Goal: Task Accomplishment & Management: Manage account settings

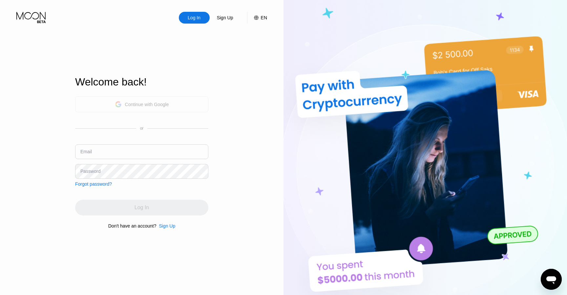
click at [179, 102] on div "Continue with Google" at bounding box center [141, 104] width 133 height 16
click at [128, 103] on div "Continue with Google" at bounding box center [147, 104] width 44 height 5
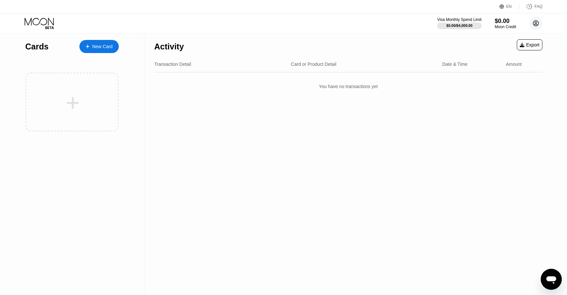
click at [536, 24] on icon at bounding box center [536, 24] width 4 height 4
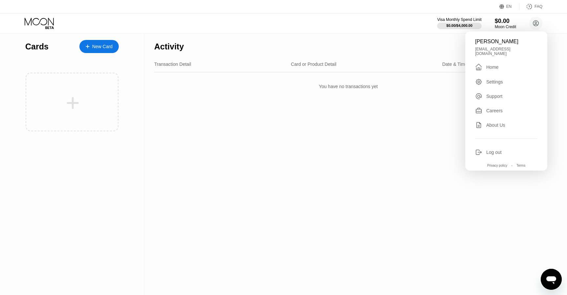
click at [489, 150] on div "Log out" at bounding box center [493, 152] width 15 height 5
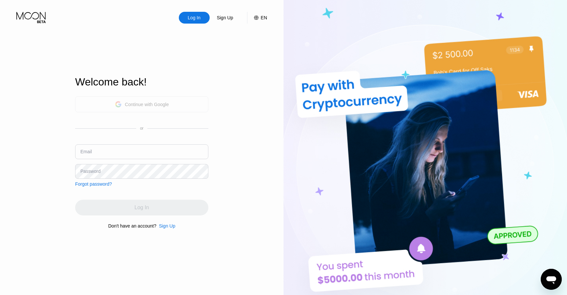
click at [126, 98] on div "Continue with Google" at bounding box center [141, 104] width 133 height 16
click at [126, 107] on div "Continue with Google" at bounding box center [147, 104] width 44 height 5
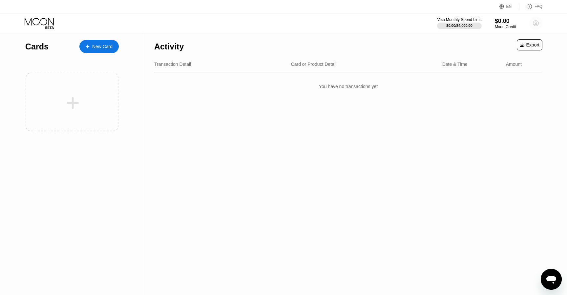
click at [537, 26] on circle at bounding box center [535, 23] width 13 height 13
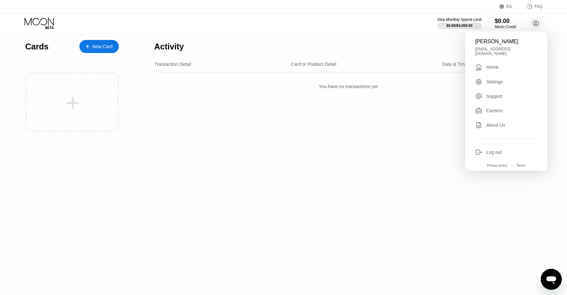
click at [493, 151] on div "Log out" at bounding box center [493, 152] width 15 height 5
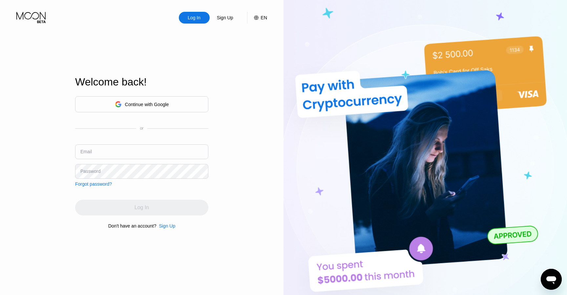
click at [97, 105] on div "Continue with Google" at bounding box center [141, 104] width 133 height 16
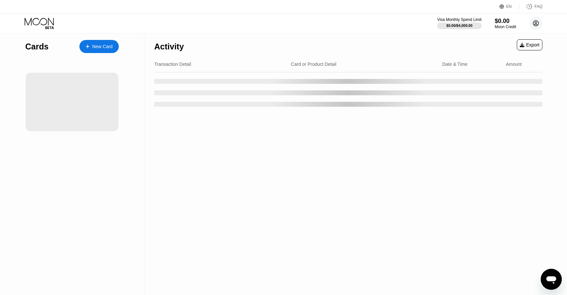
click at [535, 25] on circle at bounding box center [535, 23] width 13 height 13
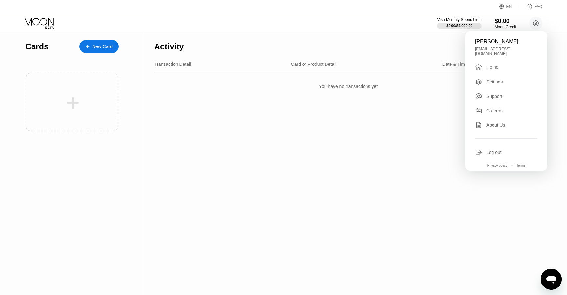
click at [493, 151] on div "Log out" at bounding box center [493, 152] width 15 height 5
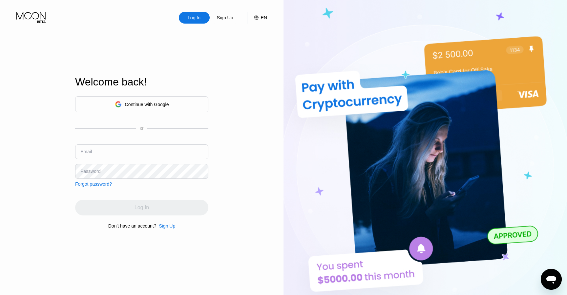
click at [224, 18] on div "Sign Up" at bounding box center [225, 17] width 18 height 7
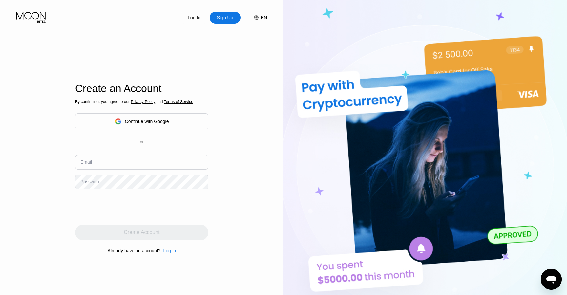
click at [117, 122] on icon at bounding box center [118, 121] width 7 height 7
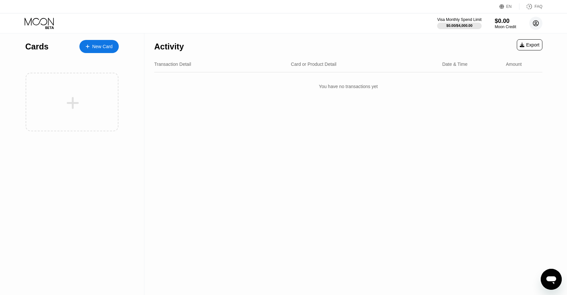
click at [538, 23] on circle at bounding box center [535, 23] width 13 height 13
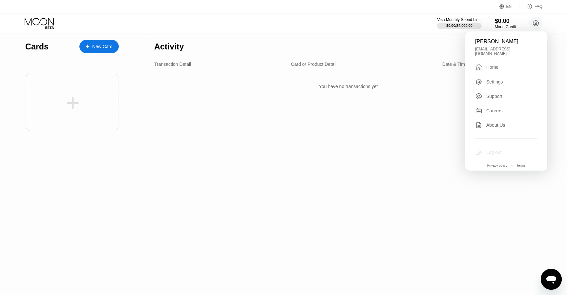
click at [489, 150] on div "Log out" at bounding box center [493, 152] width 15 height 5
